Goal: Information Seeking & Learning: Learn about a topic

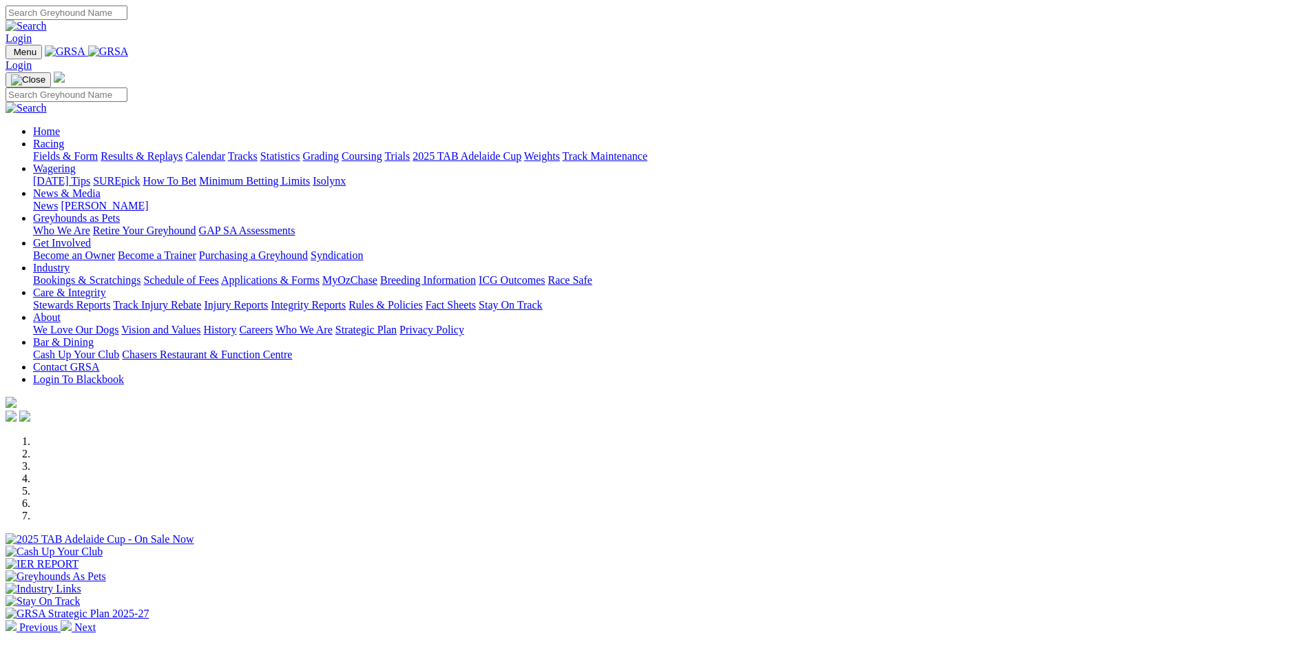
scroll to position [413, 0]
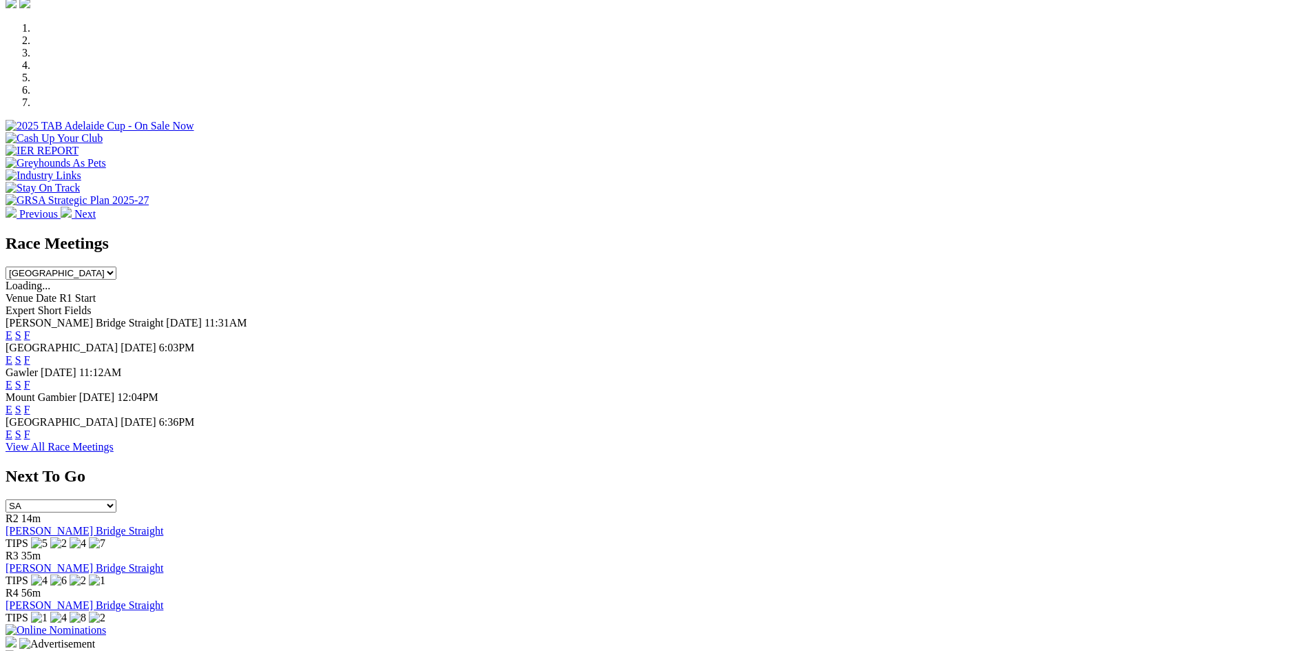
click at [30, 429] on link "F" at bounding box center [27, 435] width 6 height 12
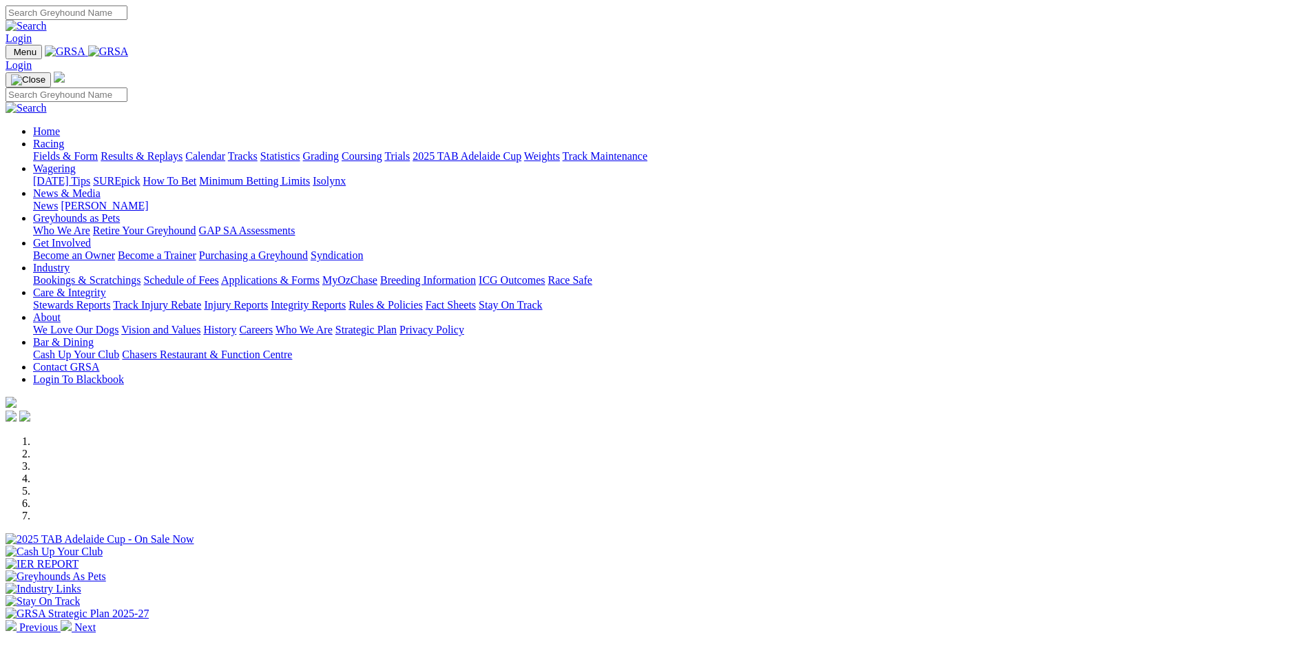
scroll to position [413, 0]
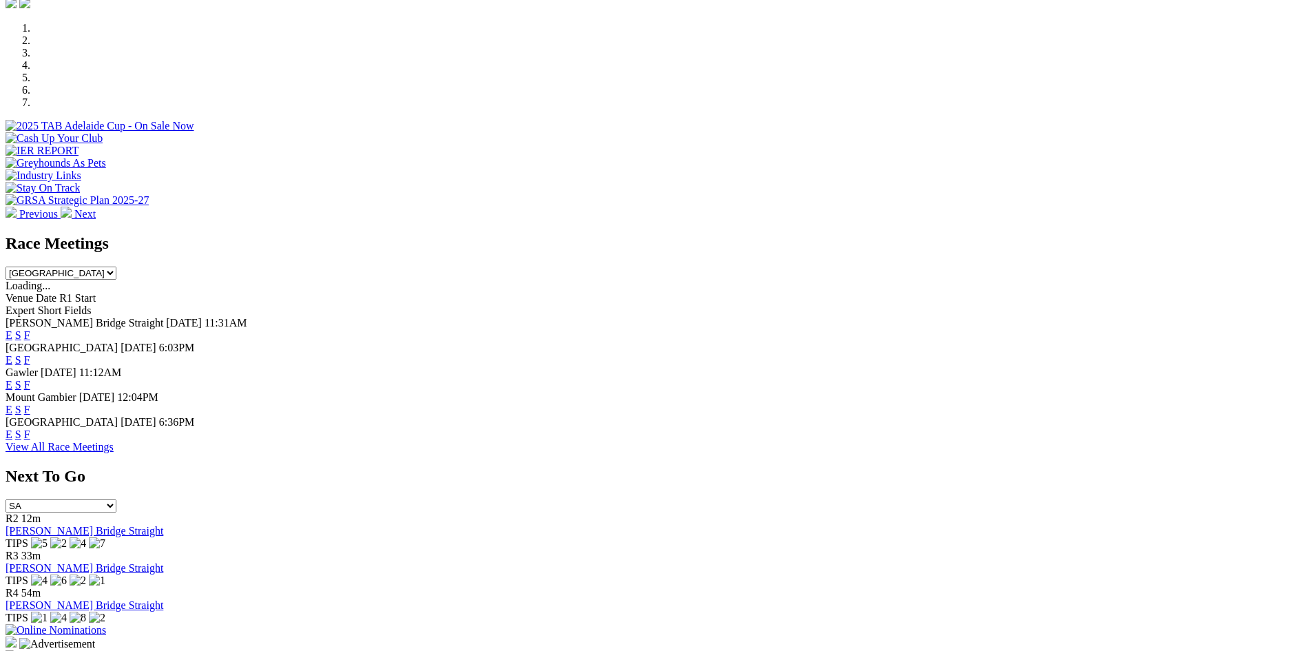
click at [30, 379] on link "F" at bounding box center [27, 385] width 6 height 12
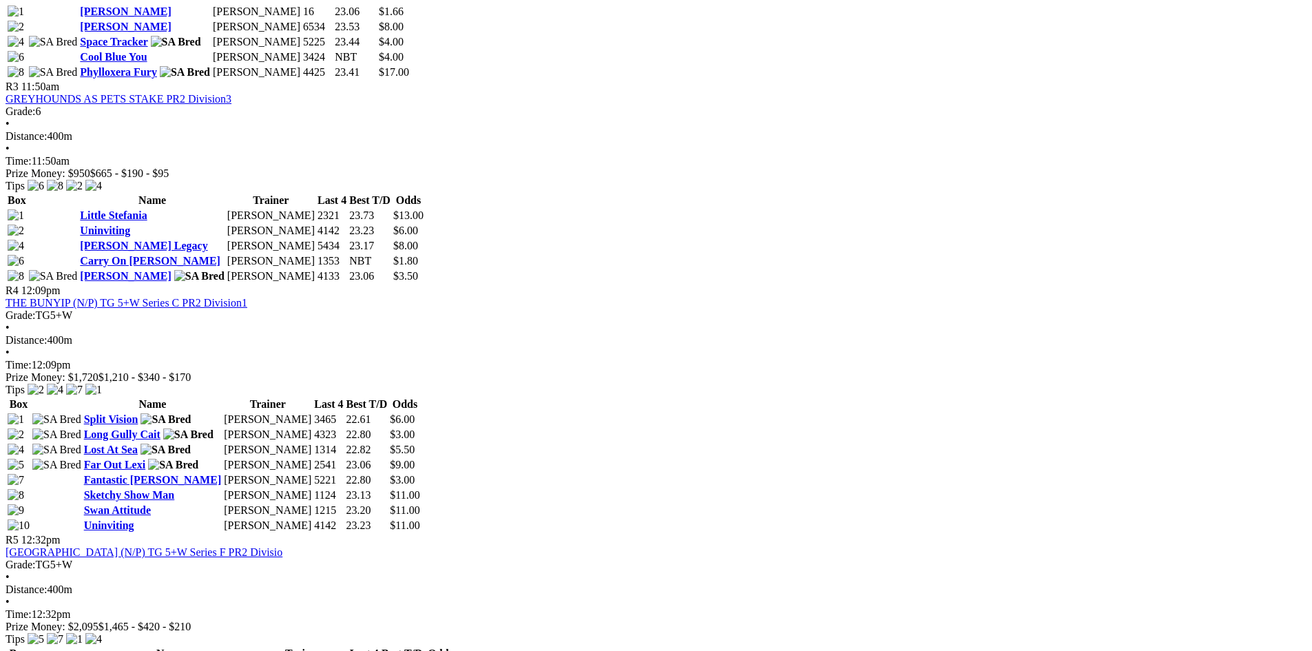
scroll to position [1309, 0]
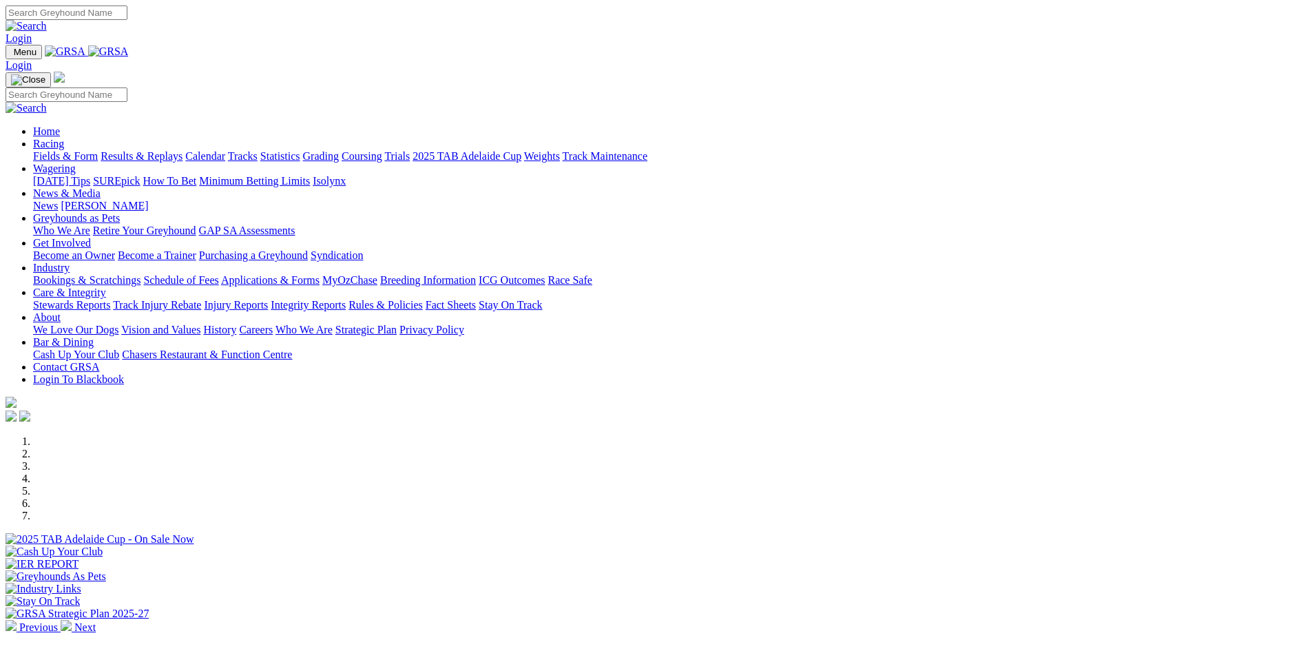
scroll to position [413, 0]
